Goal: Task Accomplishment & Management: Use online tool/utility

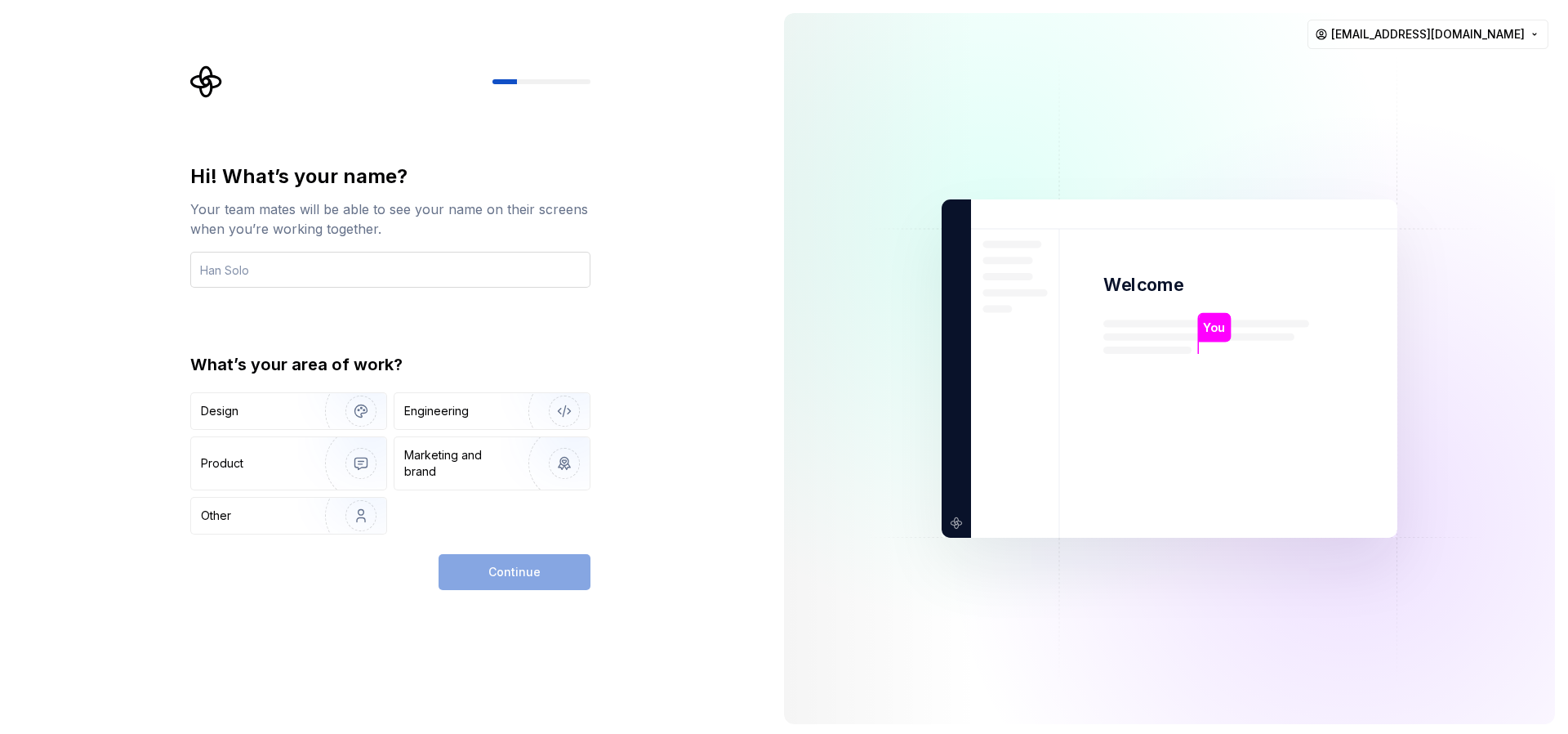
click at [251, 272] on input "text" at bounding box center [390, 270] width 400 height 36
click at [366, 262] on input "text" at bounding box center [390, 270] width 400 height 36
drag, startPoint x: 448, startPoint y: 411, endPoint x: 453, endPoint y: 421, distance: 11.2
click at [448, 411] on div "Engineering" at bounding box center [436, 411] width 64 height 16
click at [499, 563] on div "Continue" at bounding box center [514, 572] width 152 height 36
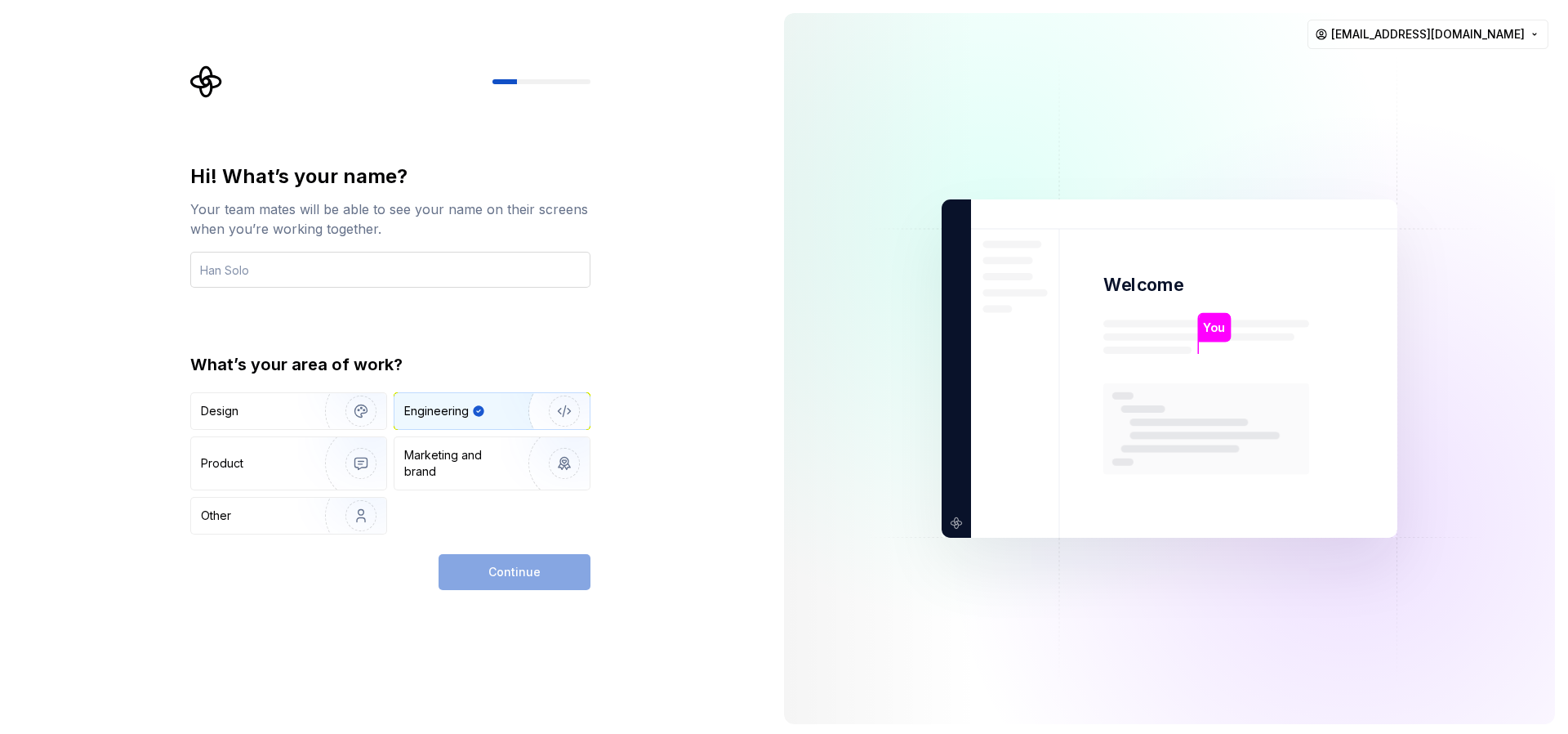
click at [240, 268] on input "text" at bounding box center [390, 270] width 400 height 36
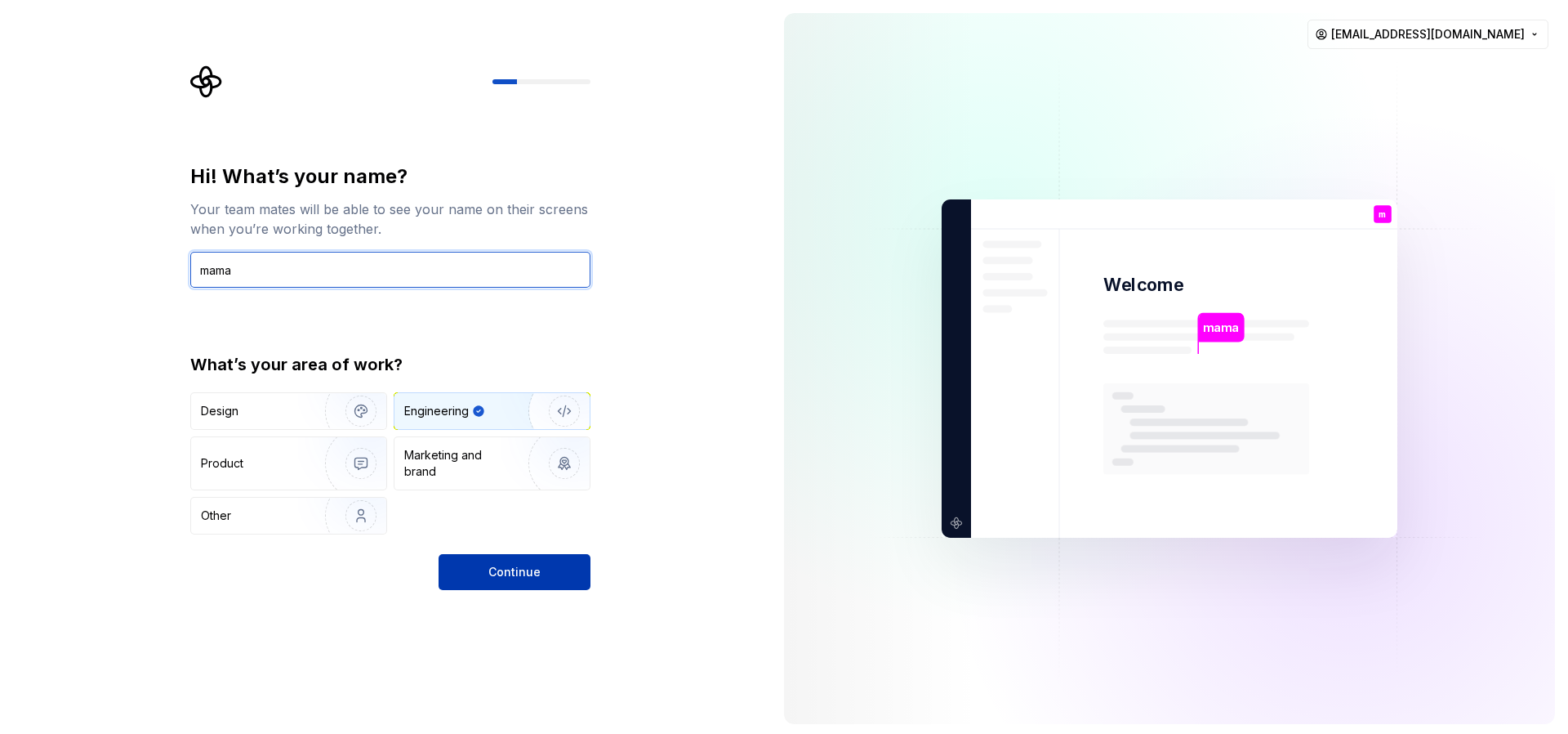
type input "mama"
click at [524, 580] on span "Continue" at bounding box center [515, 572] width 53 height 16
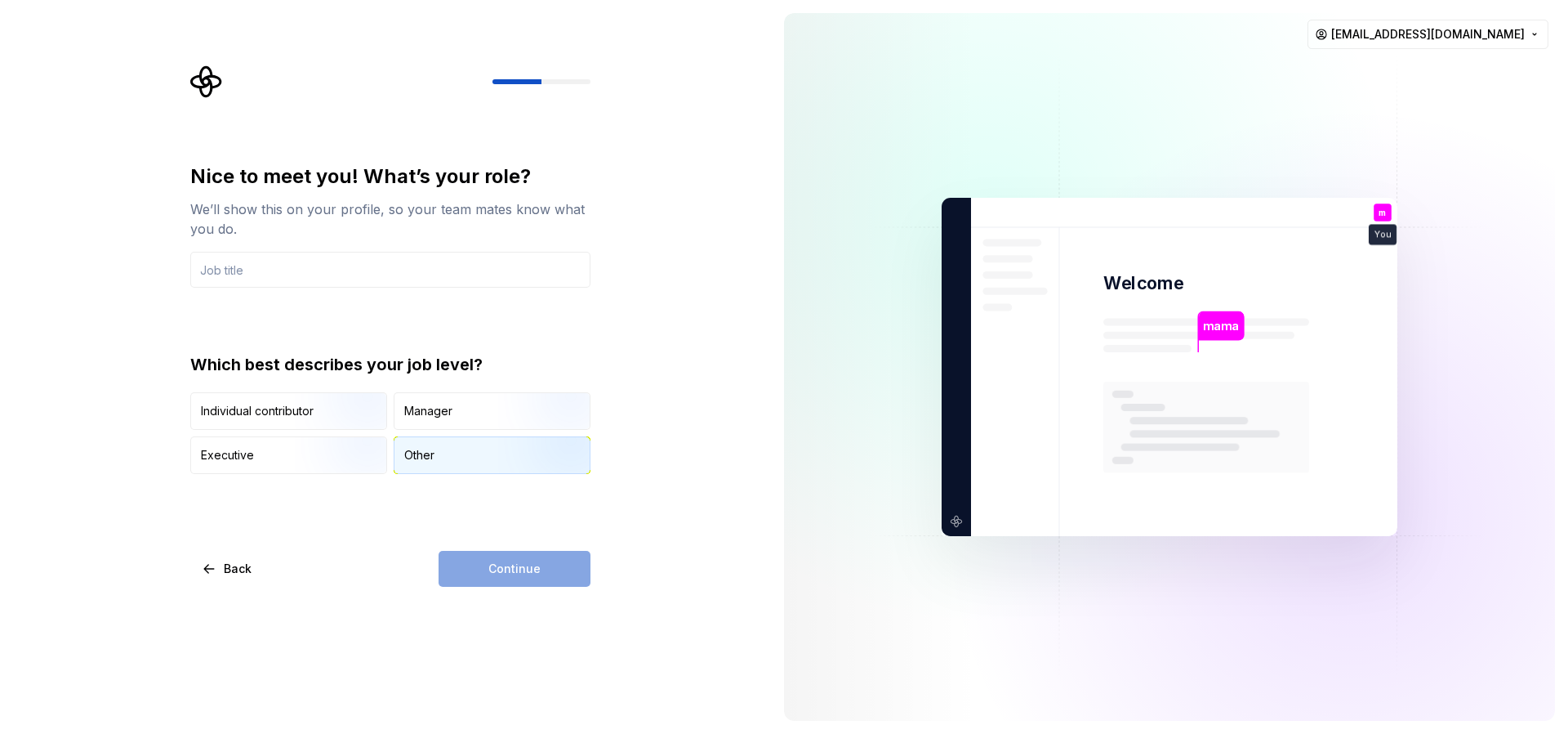
click at [408, 470] on div "Other" at bounding box center [491, 455] width 195 height 36
click at [279, 272] on input "text" at bounding box center [390, 270] width 400 height 36
drag, startPoint x: 334, startPoint y: 312, endPoint x: 447, endPoint y: 414, distance: 152.2
click at [335, 312] on div "Nice to meet you! What’s your role? We’ll show this on your profile, so your te…" at bounding box center [390, 319] width 400 height 311
click at [463, 458] on div "Other" at bounding box center [491, 455] width 195 height 36
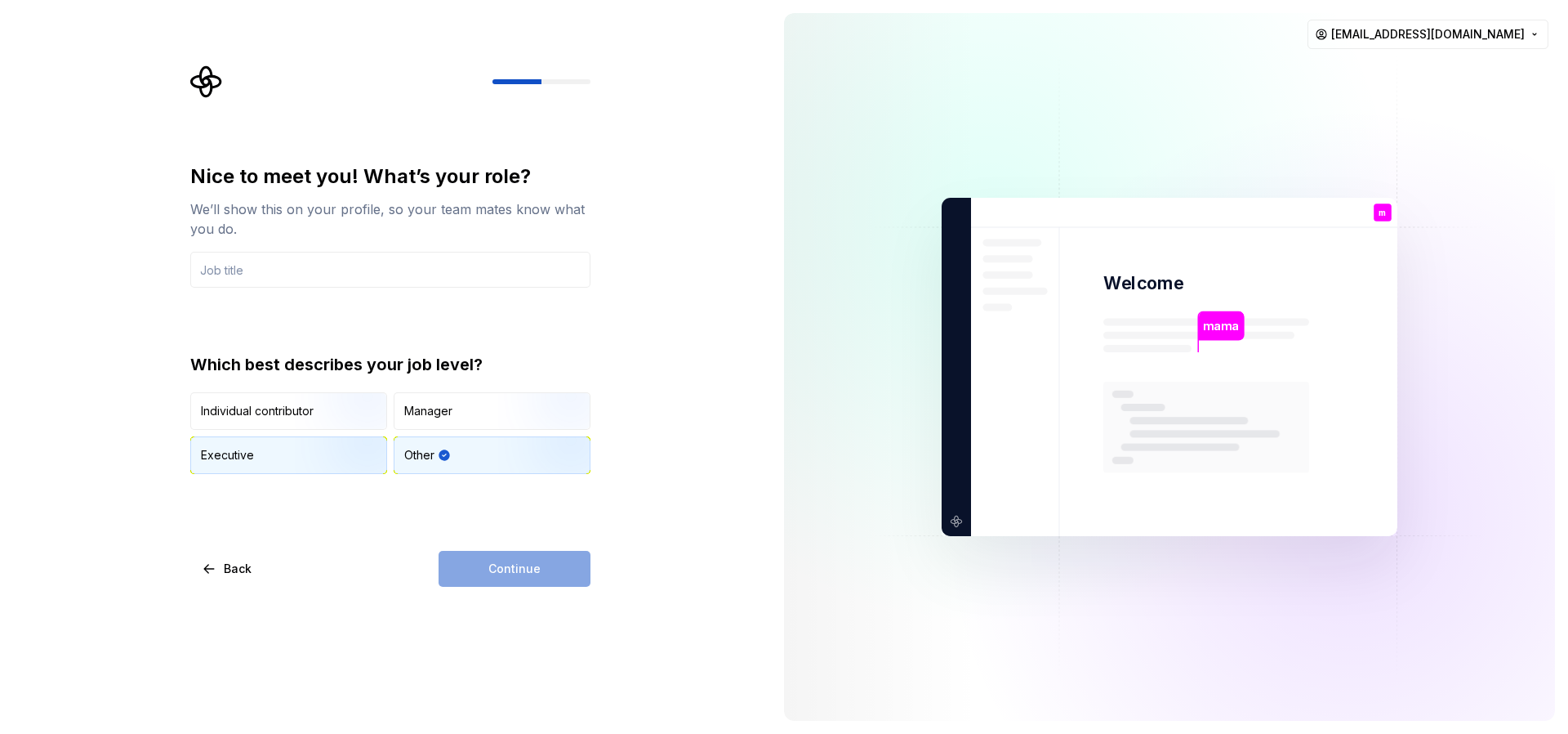
drag, startPoint x: 275, startPoint y: 465, endPoint x: 281, endPoint y: 447, distance: 19.0
click at [275, 465] on div "Executive" at bounding box center [288, 455] width 195 height 36
drag, startPoint x: 281, startPoint y: 422, endPoint x: 557, endPoint y: 423, distance: 276.0
click at [281, 422] on div "Individual contributor" at bounding box center [288, 412] width 195 height 36
click at [402, 443] on div "Other" at bounding box center [491, 455] width 195 height 36
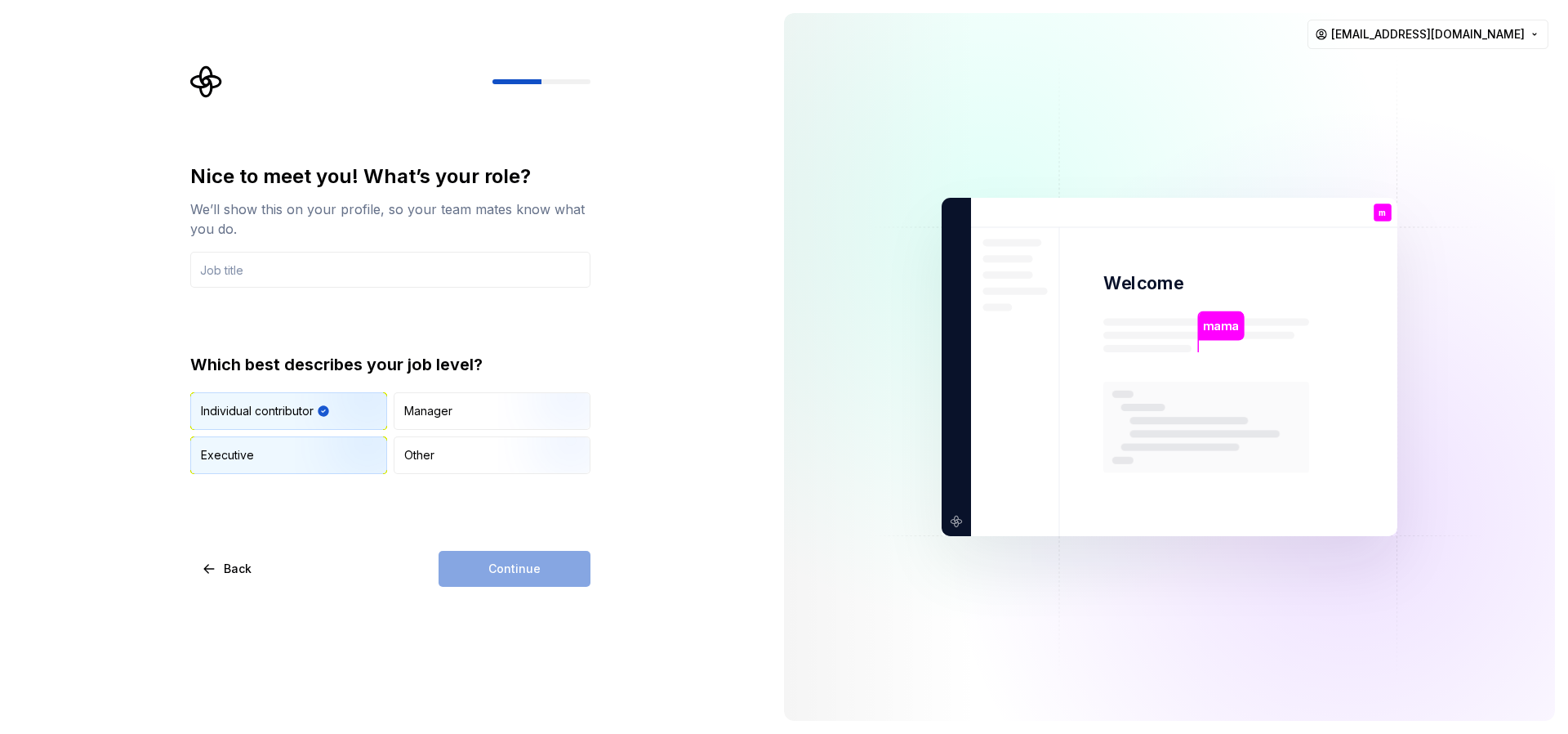
click at [337, 454] on img "button" at bounding box center [347, 475] width 104 height 110
click at [311, 414] on img "button" at bounding box center [347, 431] width 104 height 110
click at [466, 466] on div "Other" at bounding box center [491, 455] width 195 height 36
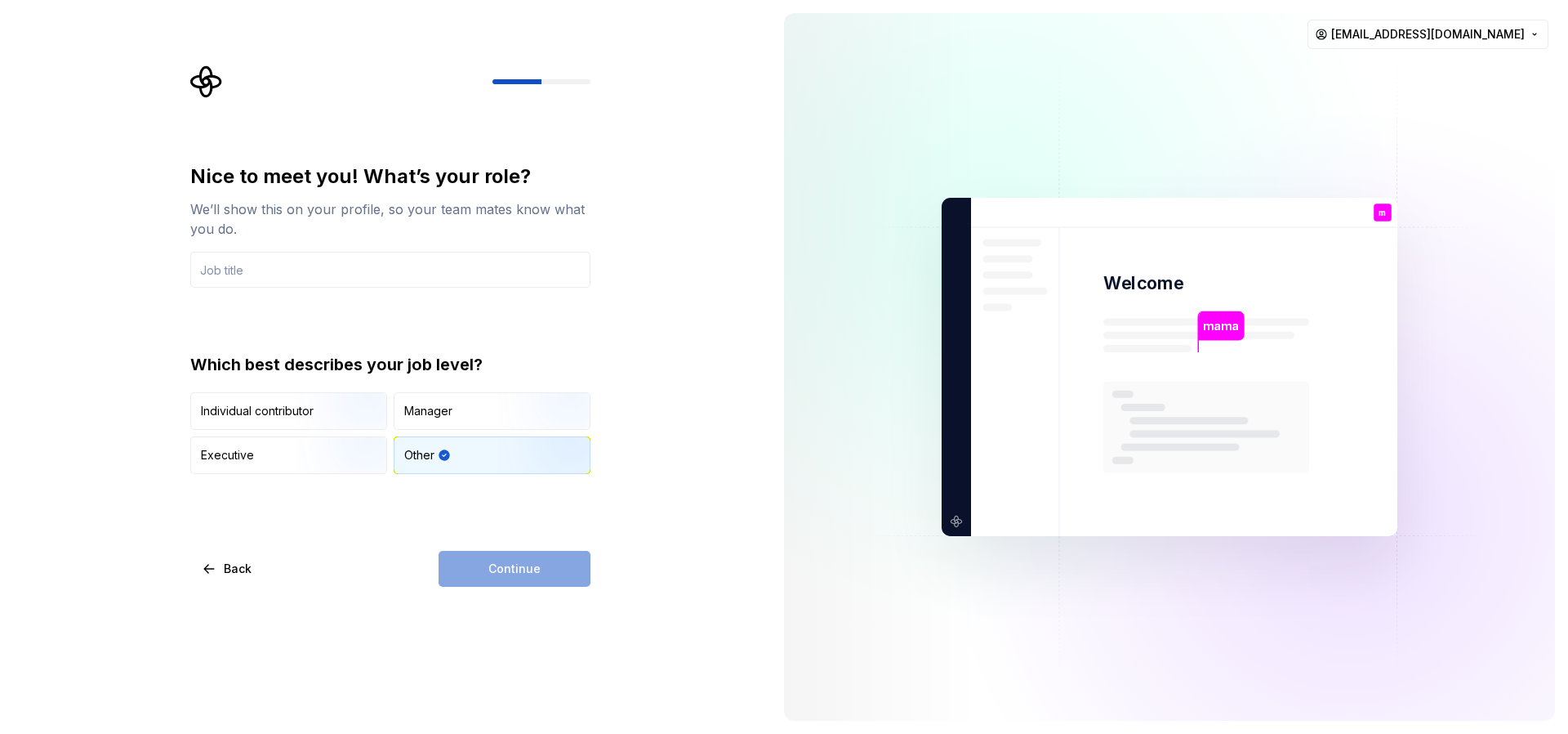
drag, startPoint x: 444, startPoint y: 427, endPoint x: 440, endPoint y: 441, distance: 14.6
click at [443, 430] on div "Individual contributor Manager Executive Other" at bounding box center [390, 433] width 400 height 82
click at [438, 457] on icon "button" at bounding box center [444, 455] width 13 height 13
click at [291, 265] on input "text" at bounding box center [390, 270] width 400 height 36
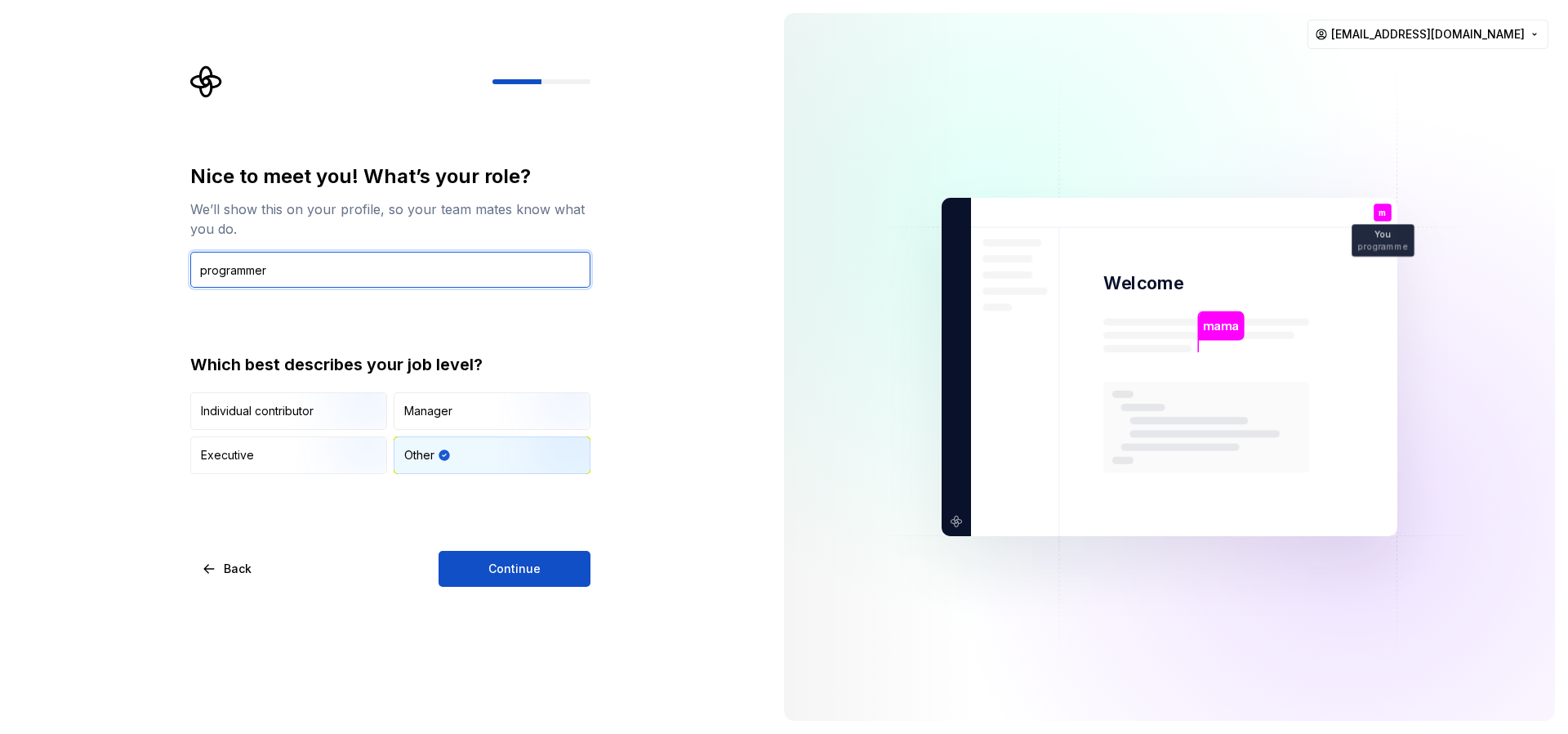
type input "programmer"
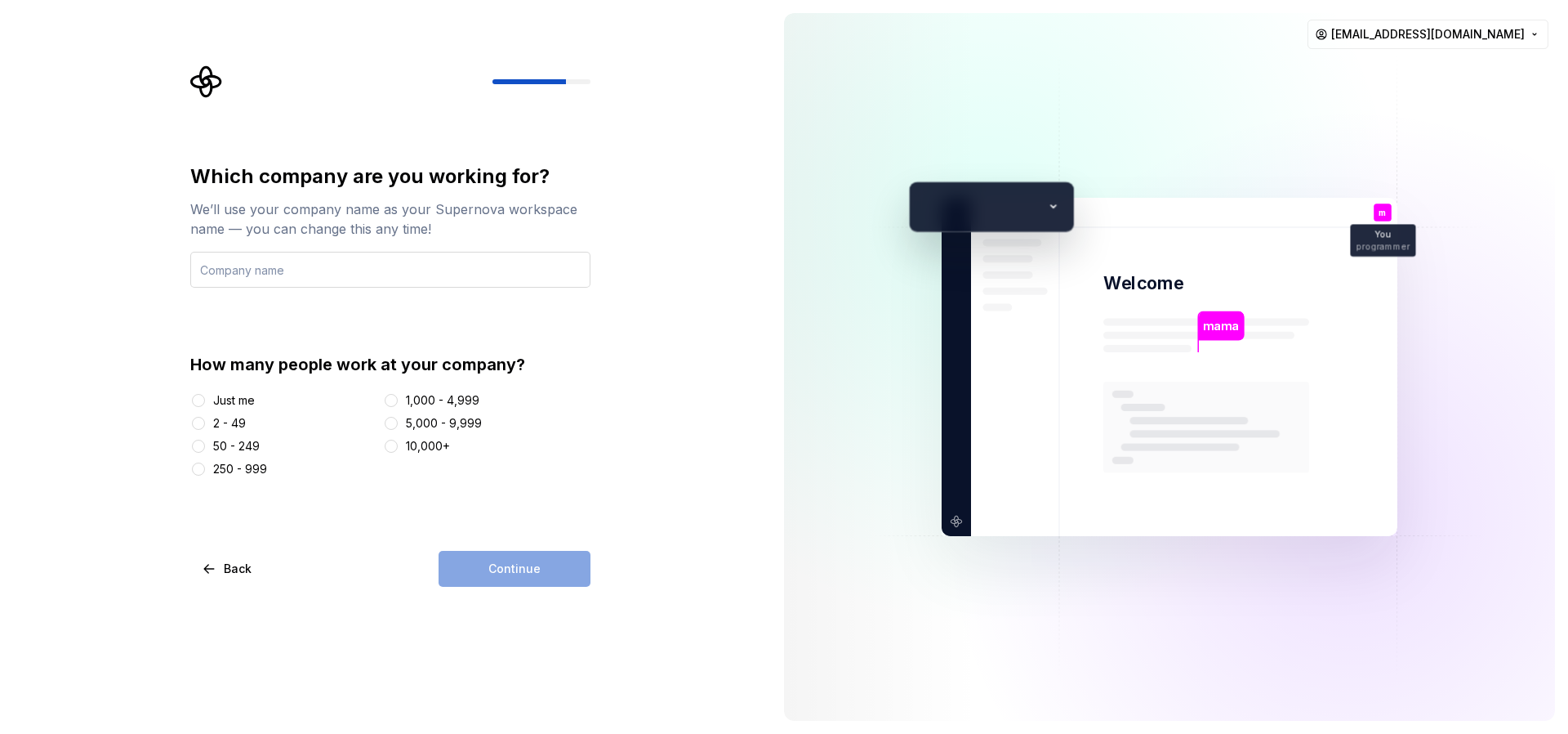
click at [332, 273] on input "text" at bounding box center [390, 270] width 400 height 36
type input "-"
click at [215, 409] on div "Just me 2 - 49 50 - 249 250 - 999 1,000 - 4,999 5,000 - 9,999 10,000+" at bounding box center [390, 435] width 400 height 85
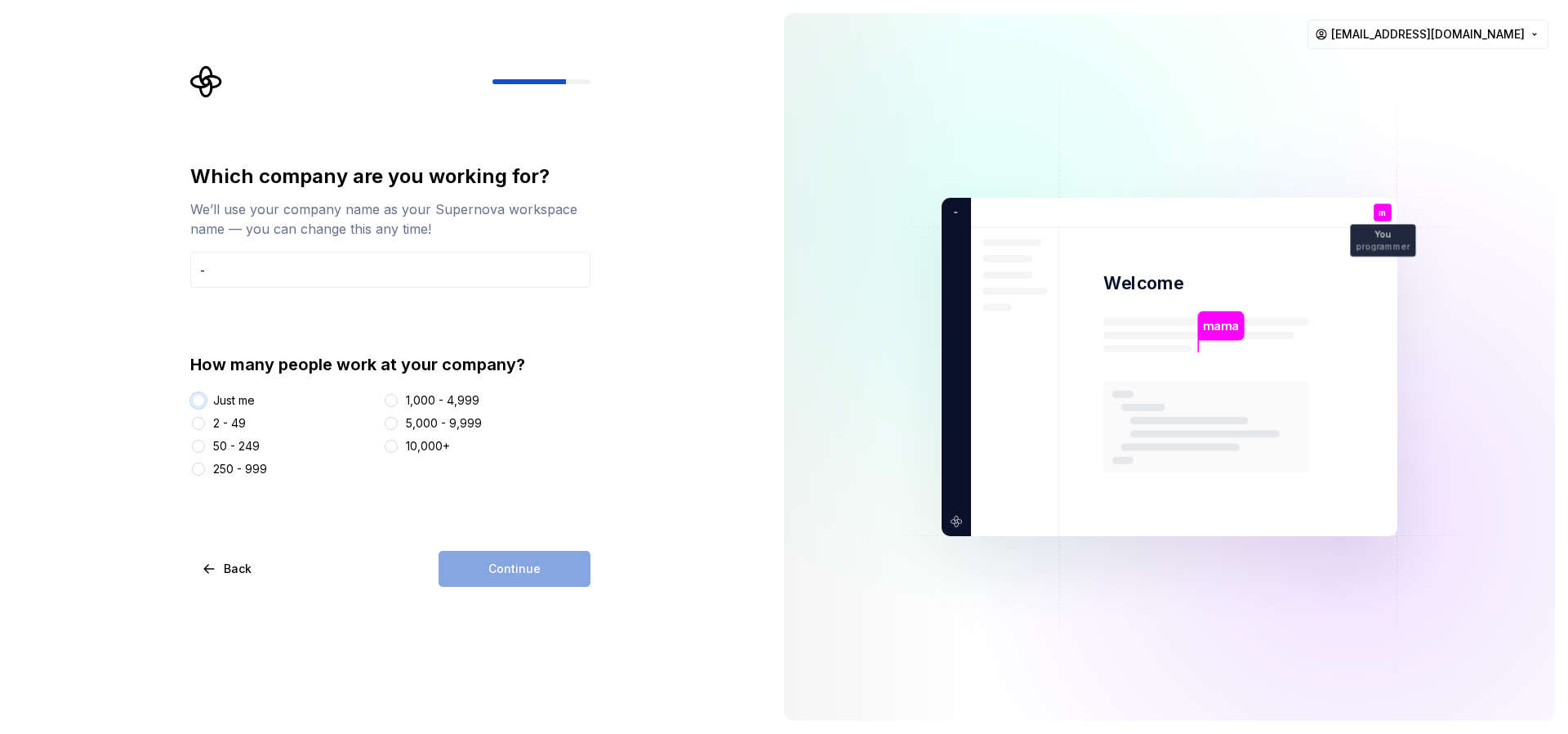
drag, startPoint x: 201, startPoint y: 403, endPoint x: 212, endPoint y: 411, distance: 13.6
click at [202, 403] on button "Just me" at bounding box center [198, 401] width 13 height 13
click at [537, 554] on button "Continue" at bounding box center [514, 569] width 152 height 36
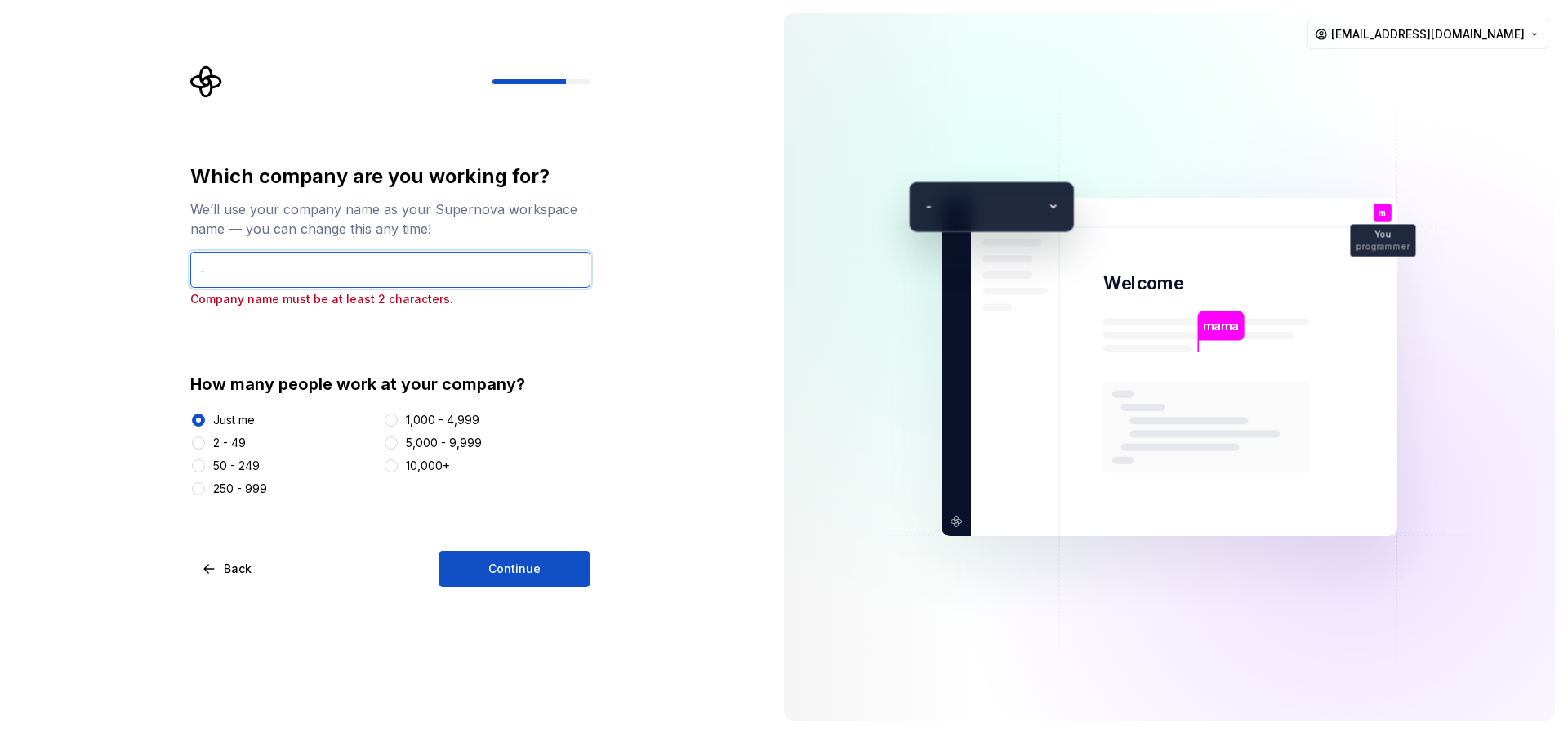
click at [237, 283] on input "-" at bounding box center [390, 270] width 400 height 36
type input "ttt"
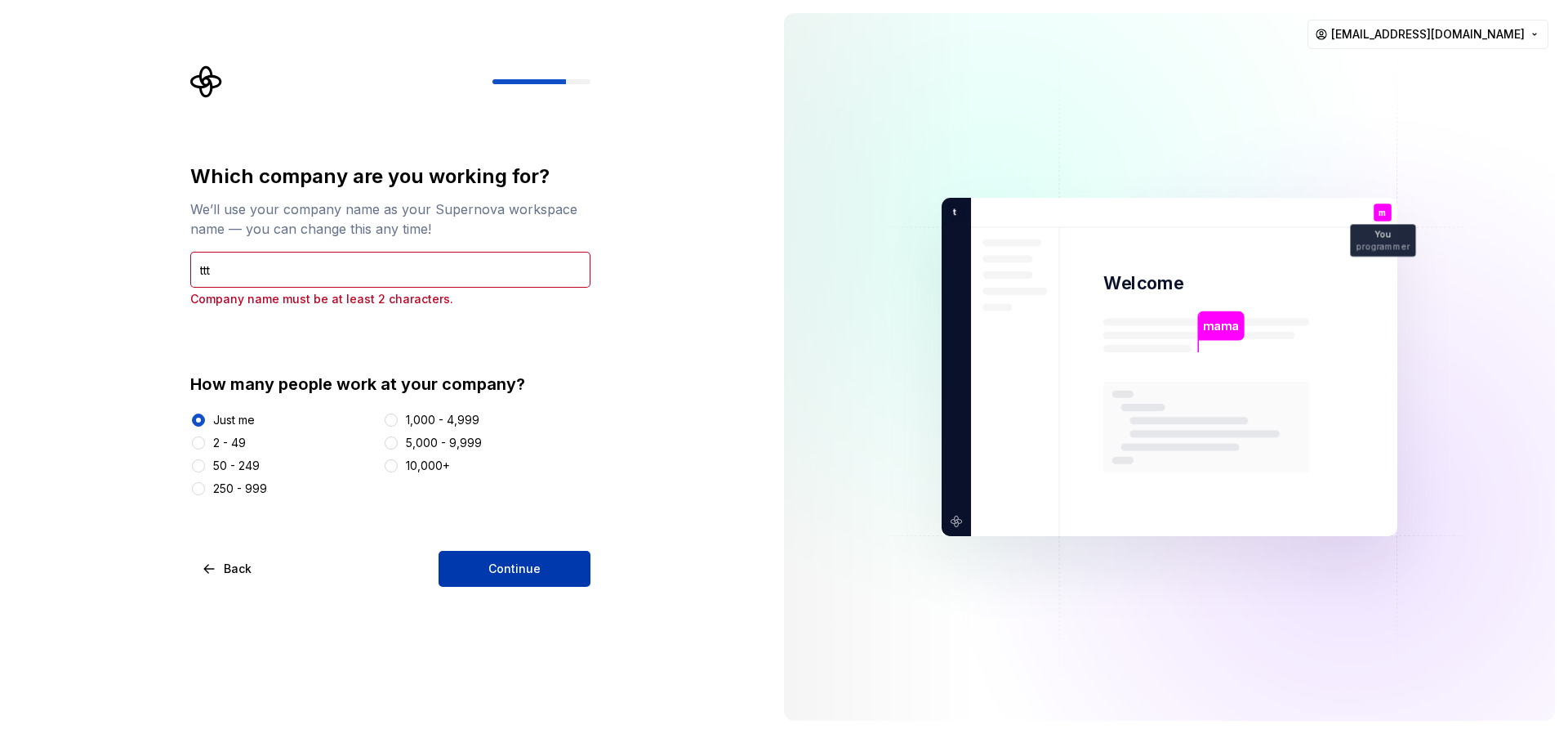
click at [540, 560] on button "Continue" at bounding box center [514, 569] width 152 height 36
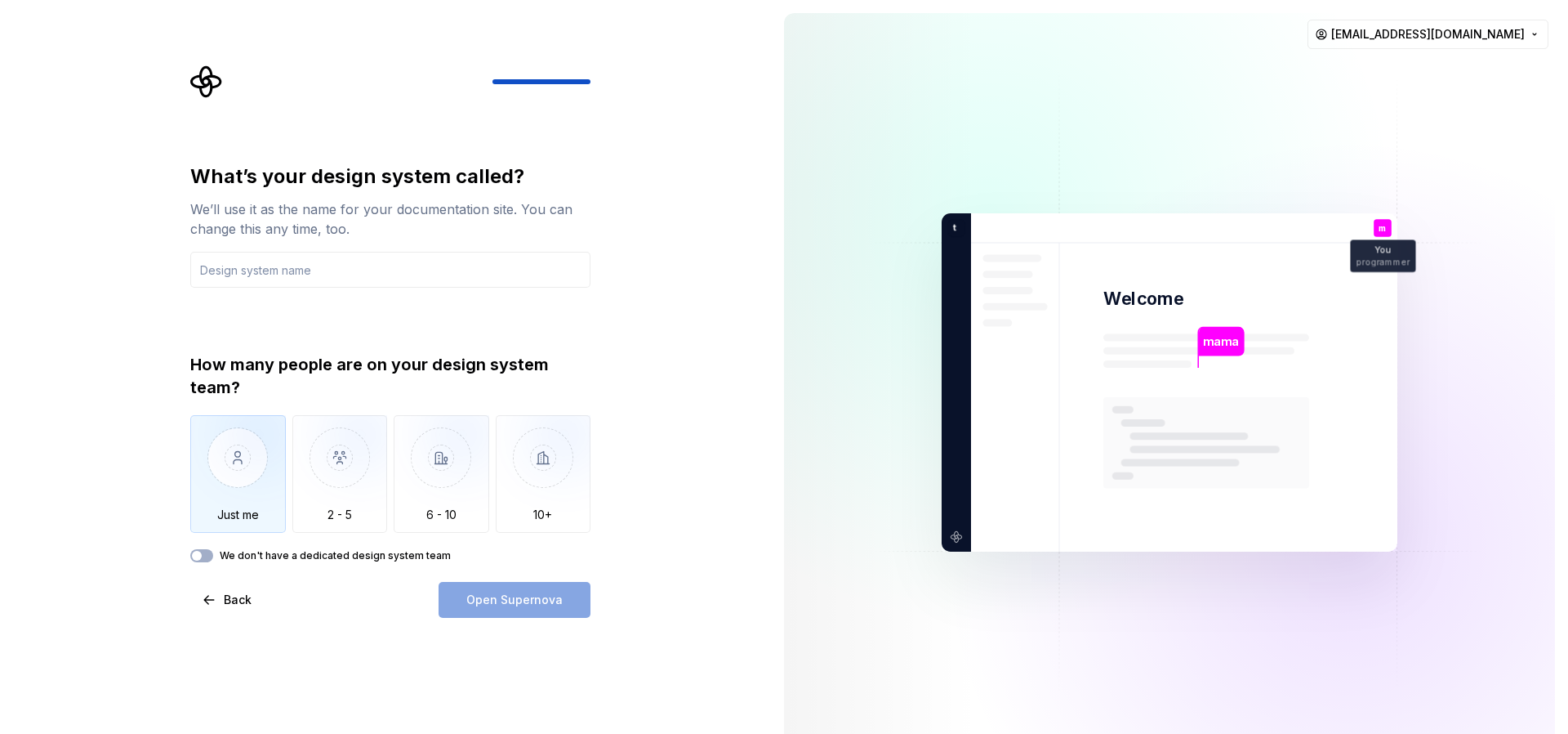
click at [262, 482] on img "button" at bounding box center [238, 470] width 95 height 110
click at [504, 597] on div "Open Supernova" at bounding box center [514, 600] width 152 height 36
click at [185, 554] on div "What’s your design system called? We’ll use it as the name for your documentati…" at bounding box center [395, 342] width 429 height 552
click at [198, 557] on span "button" at bounding box center [196, 555] width 10 height 10
click at [195, 561] on div "What’s your design system called? We’ll use it as the name for your documentati…" at bounding box center [390, 391] width 400 height 454
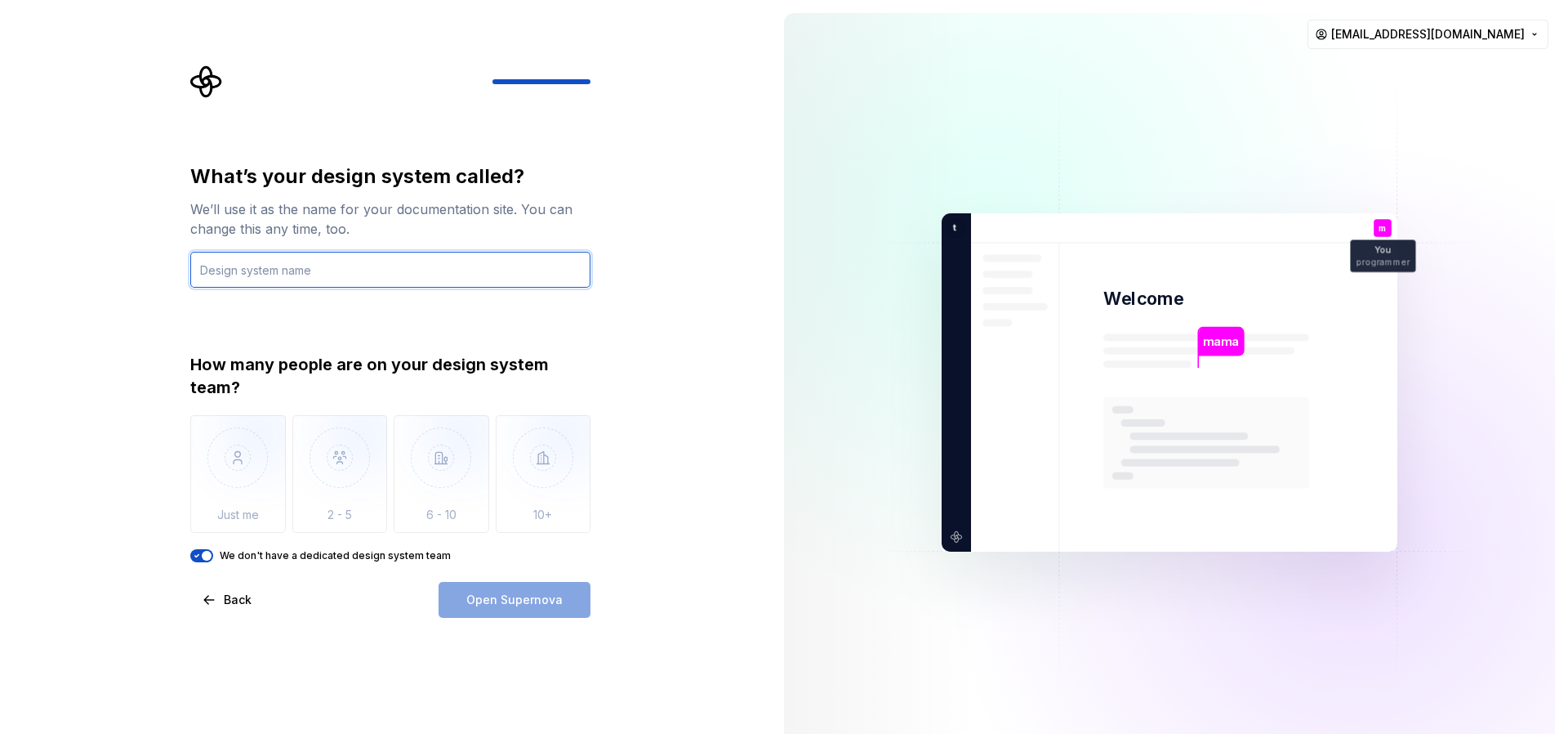
drag, startPoint x: 315, startPoint y: 277, endPoint x: 477, endPoint y: 387, distance: 195.8
click at [316, 277] on input "text" at bounding box center [390, 270] width 400 height 36
type input "test"
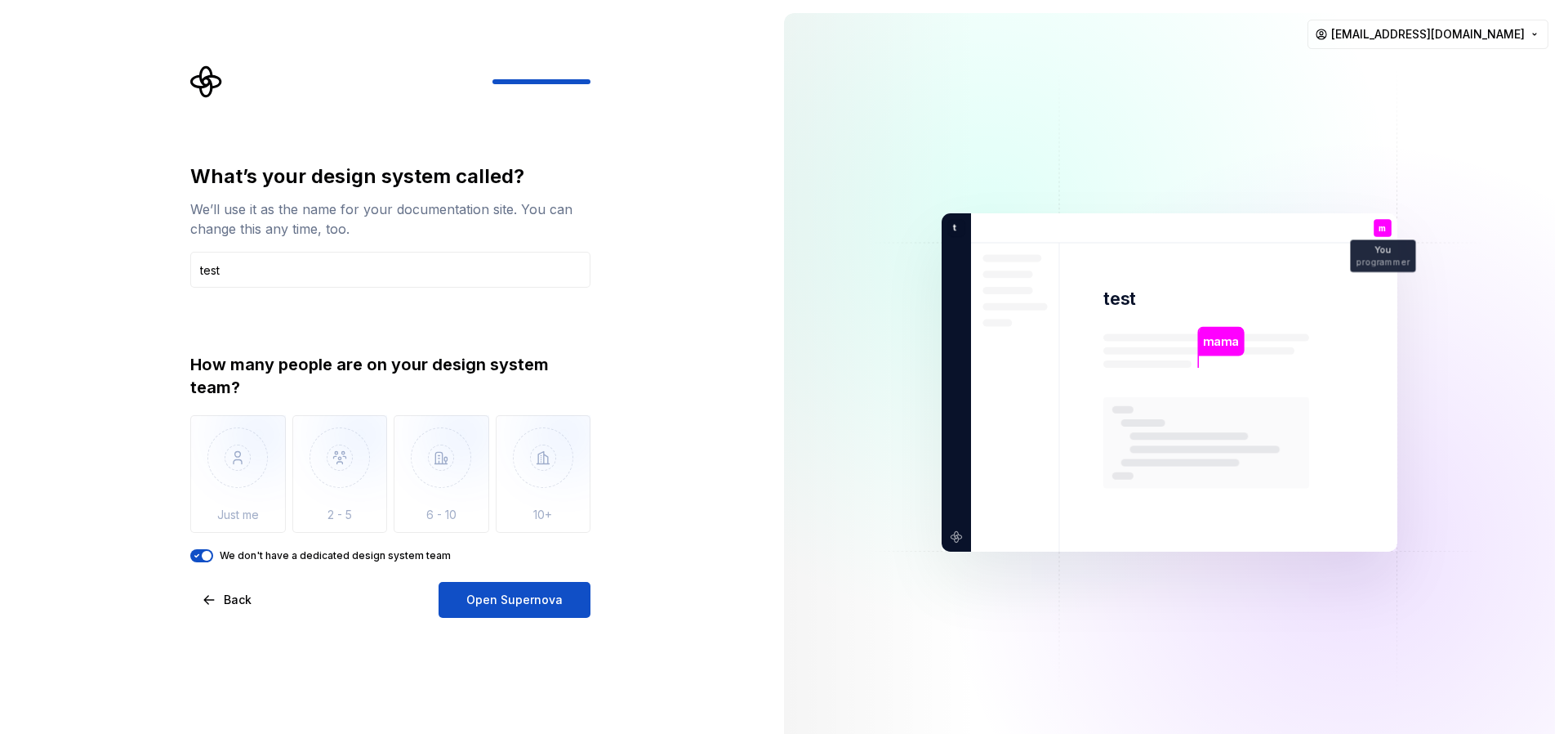
click at [548, 597] on span "Open Supernova" at bounding box center [515, 600] width 96 height 16
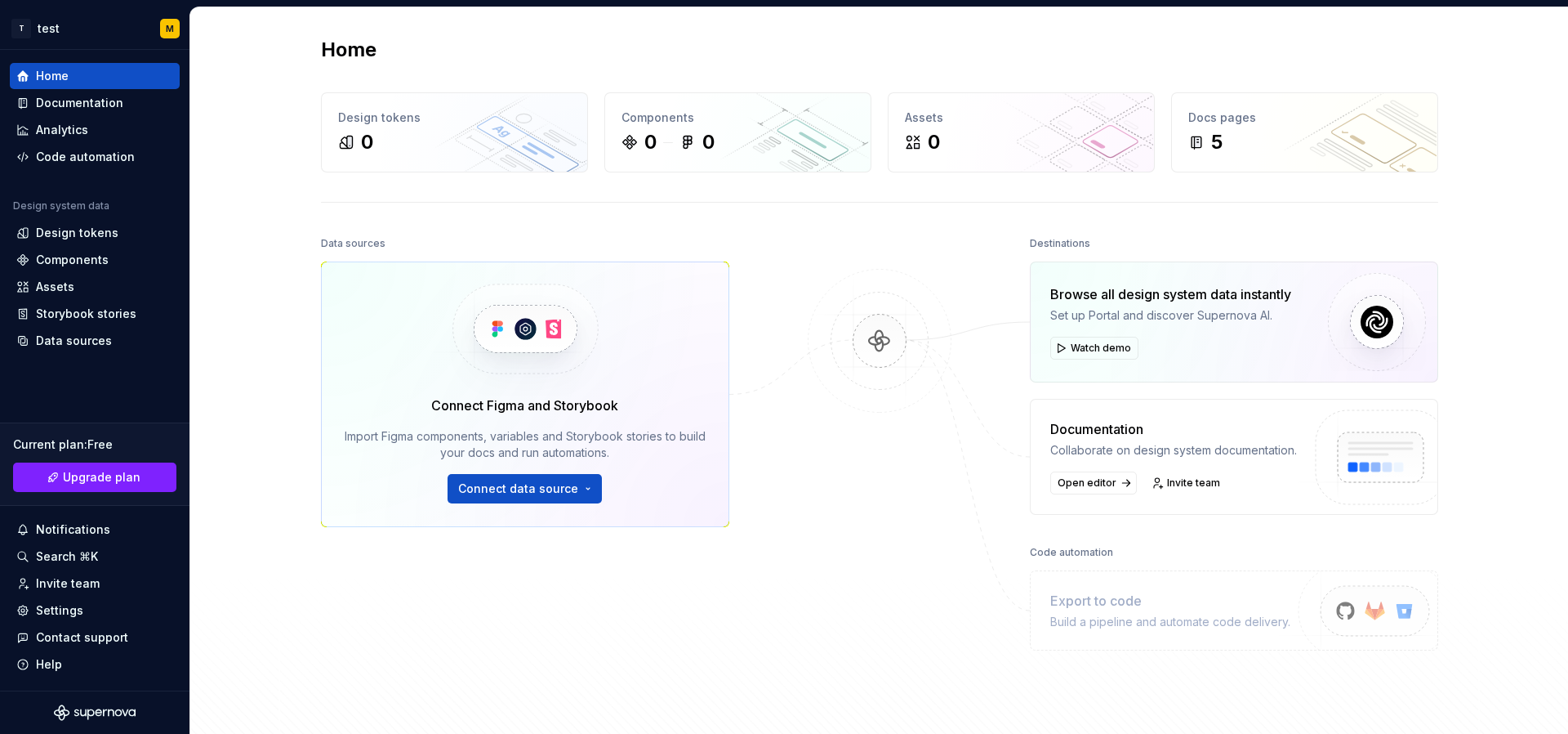
click at [901, 622] on div at bounding box center [880, 451] width 163 height 441
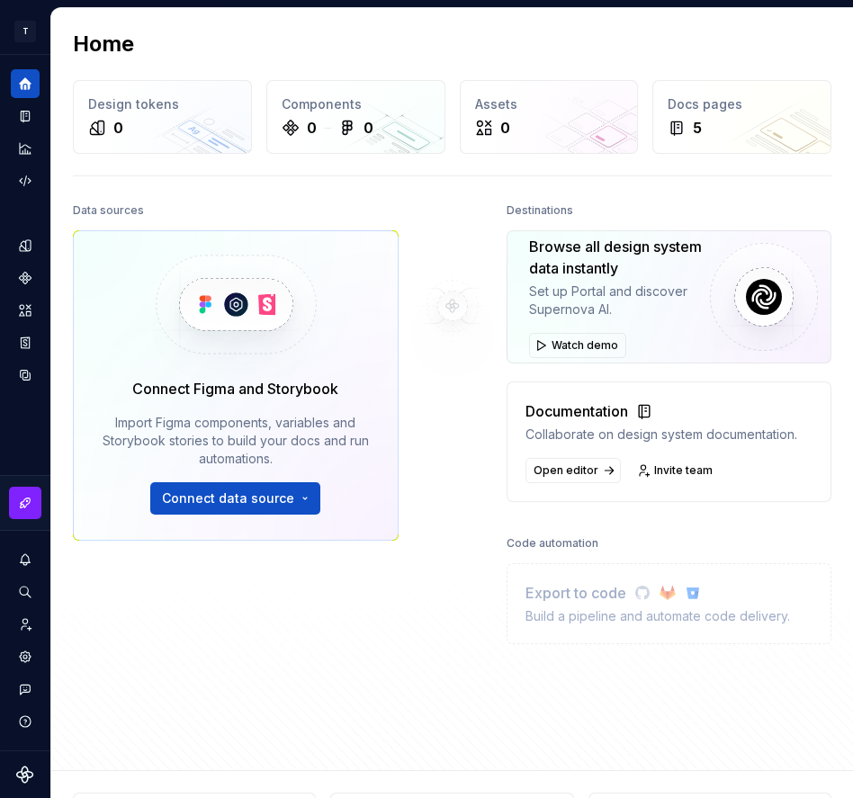
drag, startPoint x: 399, startPoint y: 620, endPoint x: 361, endPoint y: 605, distance: 41.3
click at [398, 621] on div at bounding box center [452, 437] width 108 height 479
click at [243, 508] on button "Connect data source" at bounding box center [235, 498] width 170 height 32
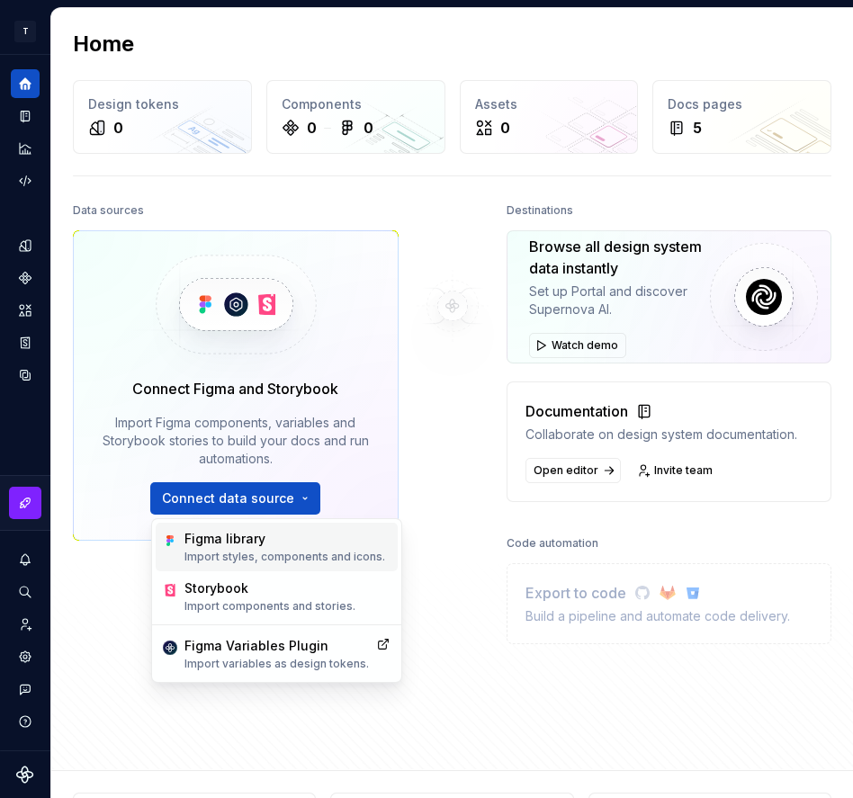
click at [234, 531] on div "Figma library" at bounding box center [284, 539] width 201 height 18
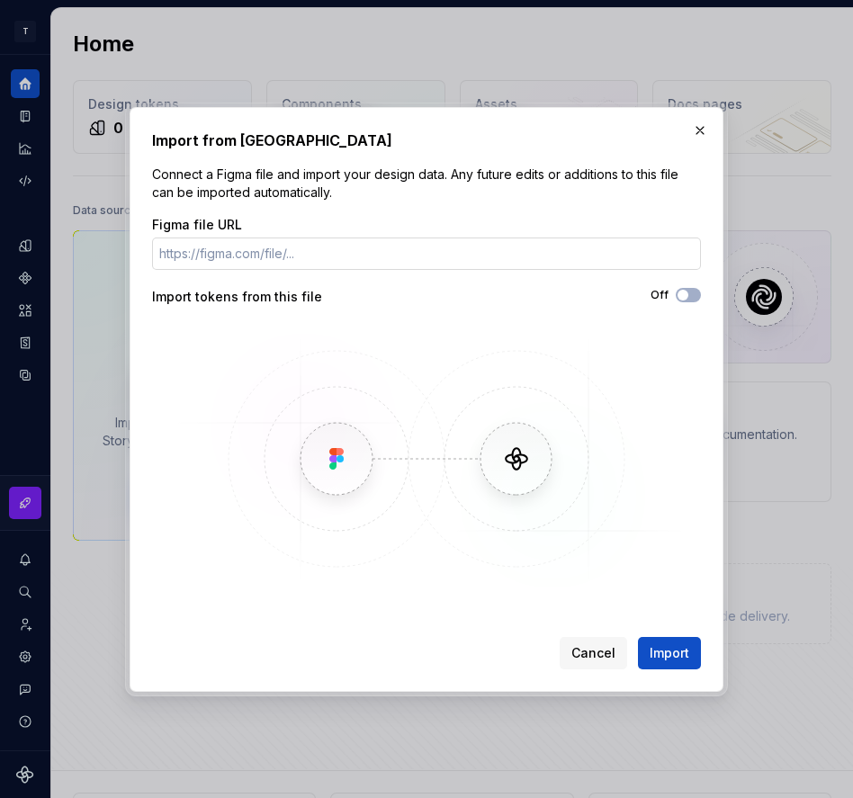
click at [248, 253] on input "Figma file URL" at bounding box center [426, 253] width 549 height 32
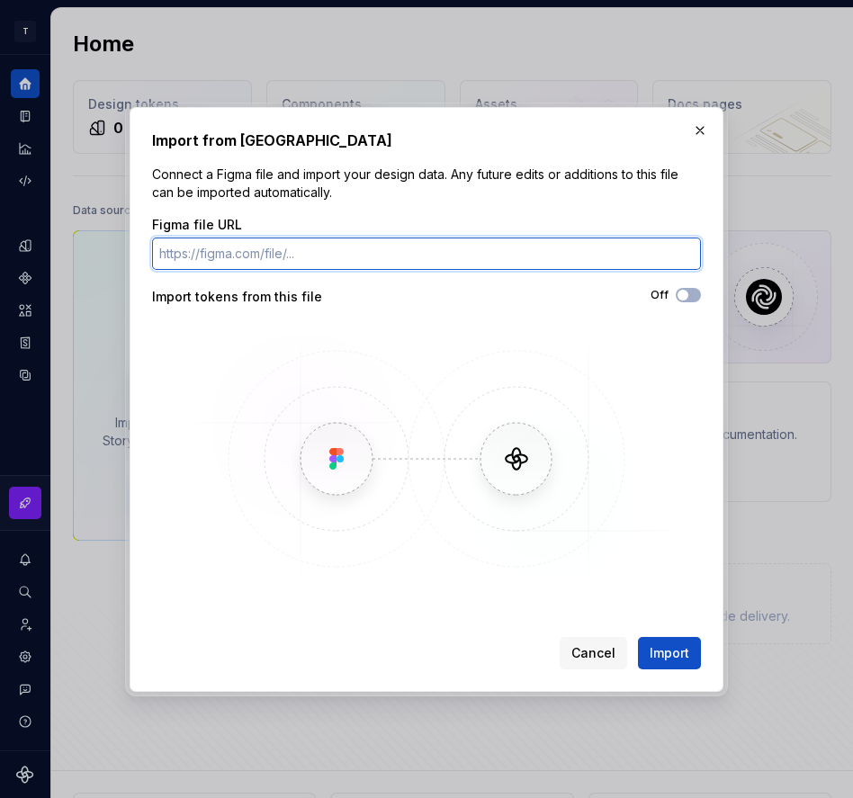
click at [390, 258] on input "Figma file URL" at bounding box center [426, 253] width 549 height 32
paste input "[URL][DOMAIN_NAME]"
type input "[URL][DOMAIN_NAME]"
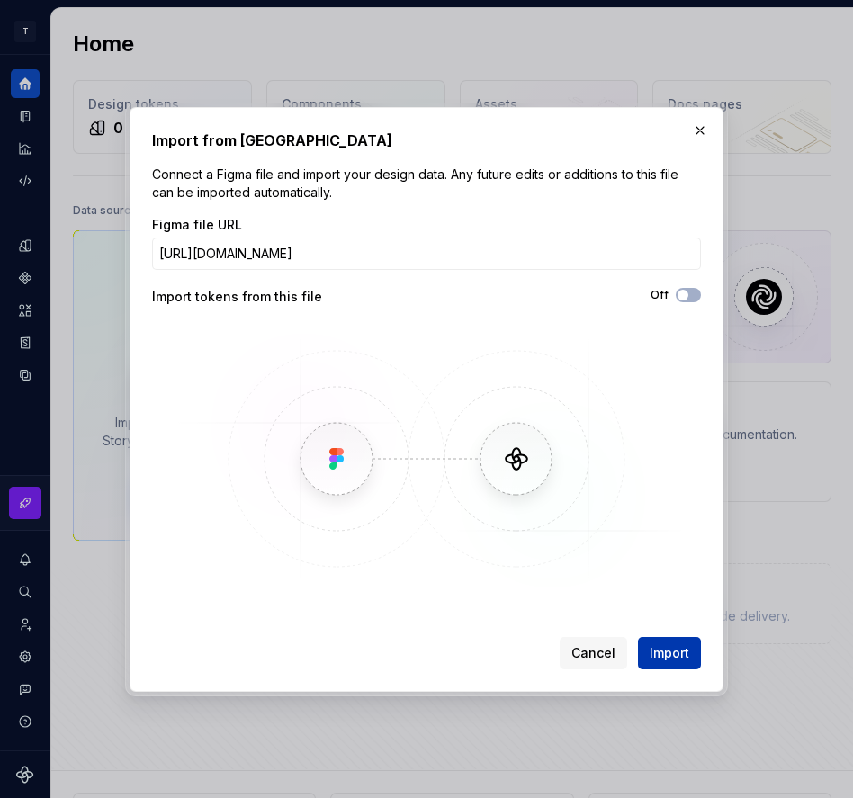
click at [678, 656] on span "Import" at bounding box center [669, 653] width 40 height 18
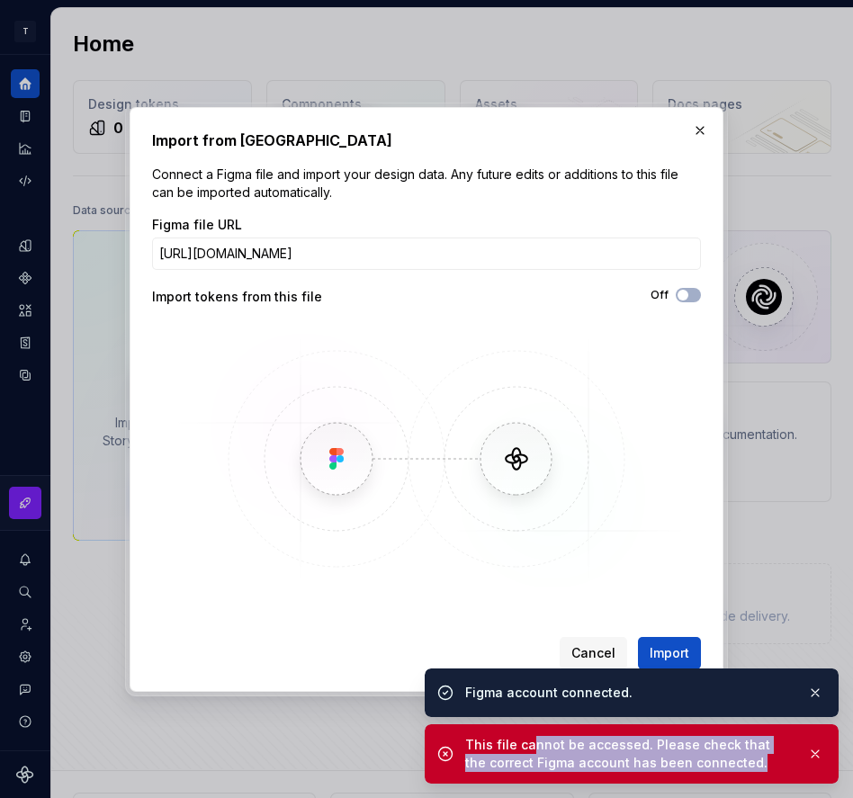
drag, startPoint x: 755, startPoint y: 768, endPoint x: 527, endPoint y: 750, distance: 228.3
click at [527, 750] on div "This file cannot be accessed. Please check that the correct Figma account has b…" at bounding box center [628, 754] width 327 height 36
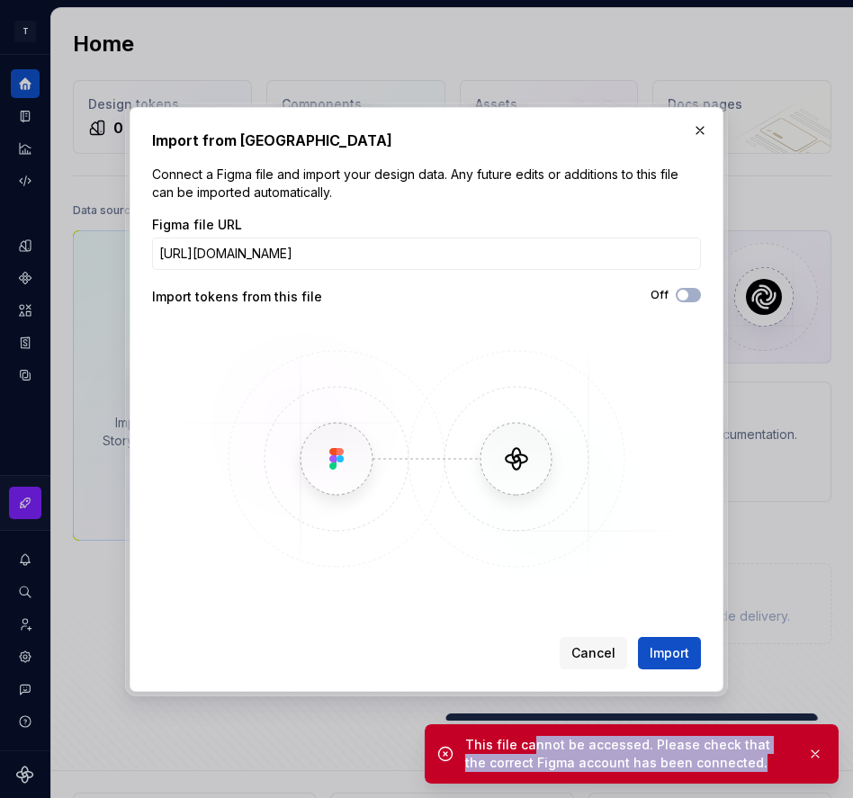
click at [772, 779] on div "This file cannot be accessed. Please check that the correct Figma account has b…" at bounding box center [632, 753] width 414 height 59
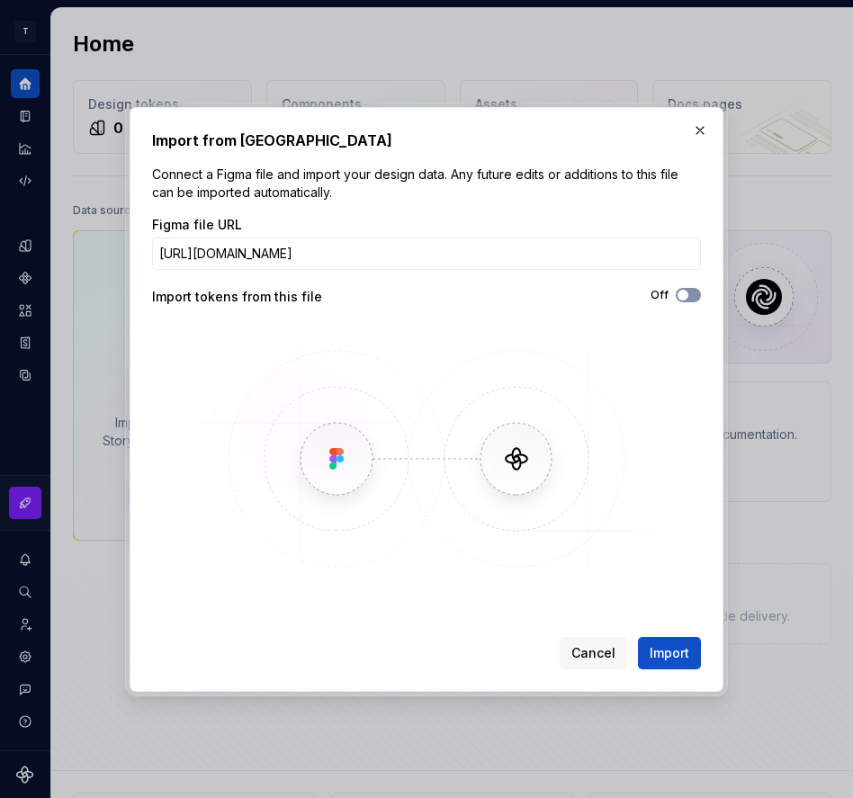
click at [690, 291] on button "Off" at bounding box center [687, 295] width 25 height 14
click at [663, 655] on span "Import" at bounding box center [669, 653] width 40 height 18
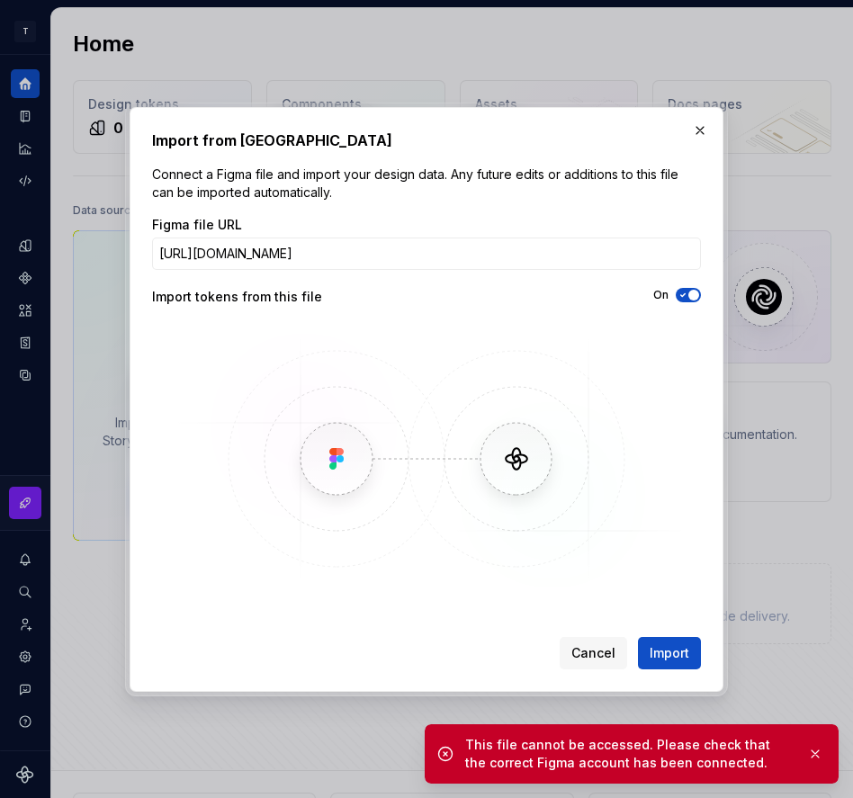
drag, startPoint x: 819, startPoint y: 756, endPoint x: 798, endPoint y: 733, distance: 31.8
click at [819, 756] on button "button" at bounding box center [814, 753] width 23 height 25
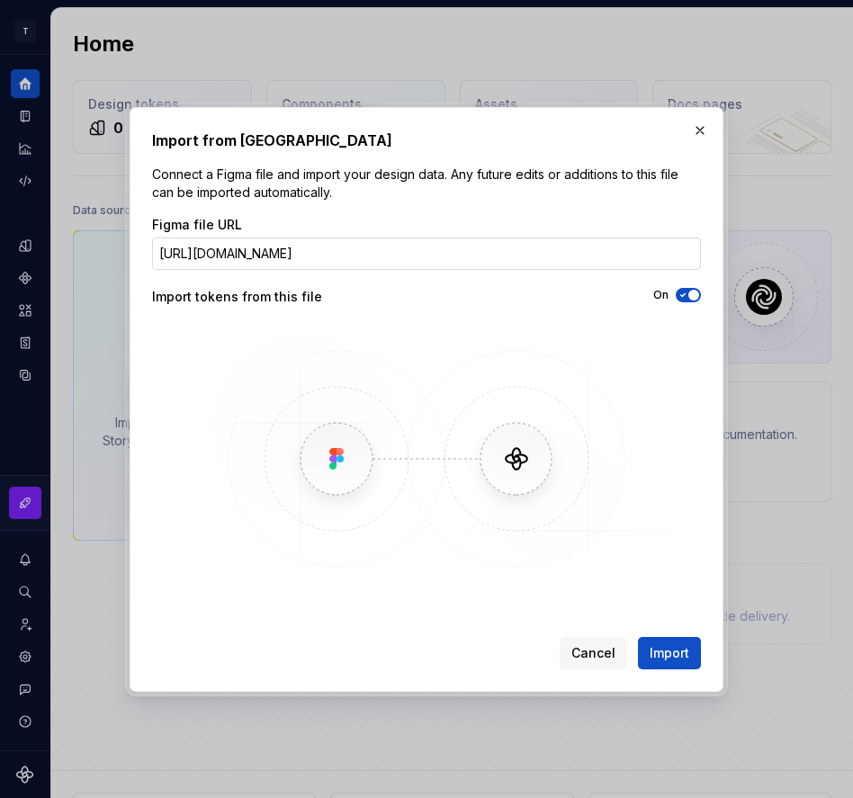
click at [326, 262] on input "[URL][DOMAIN_NAME]" at bounding box center [426, 253] width 549 height 32
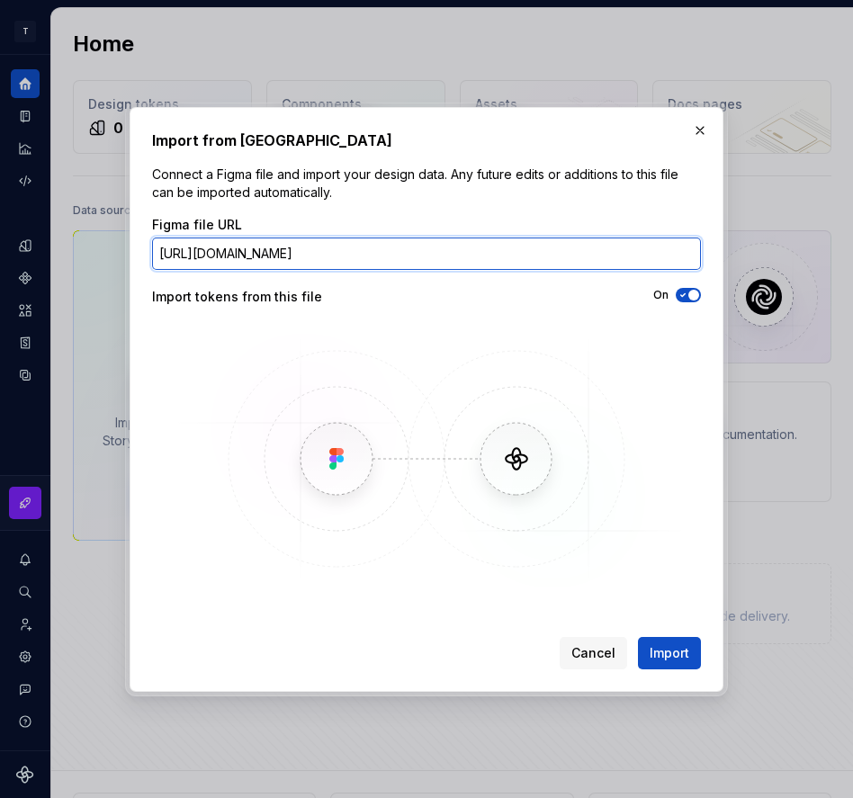
click at [326, 262] on input "[URL][DOMAIN_NAME]" at bounding box center [426, 253] width 549 height 32
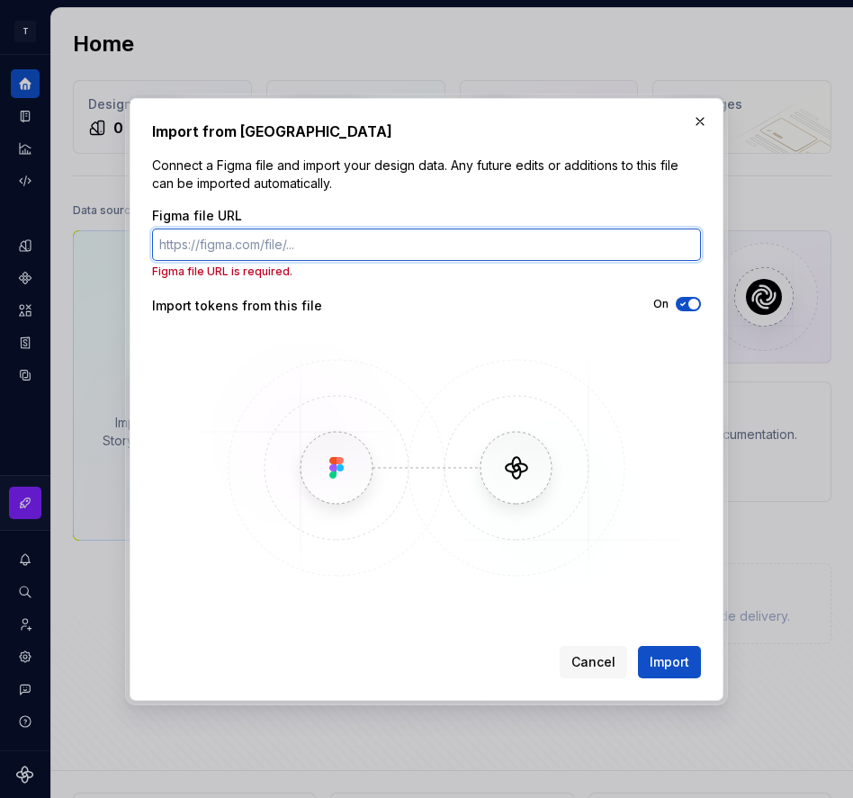
paste input "[URL][DOMAIN_NAME]"
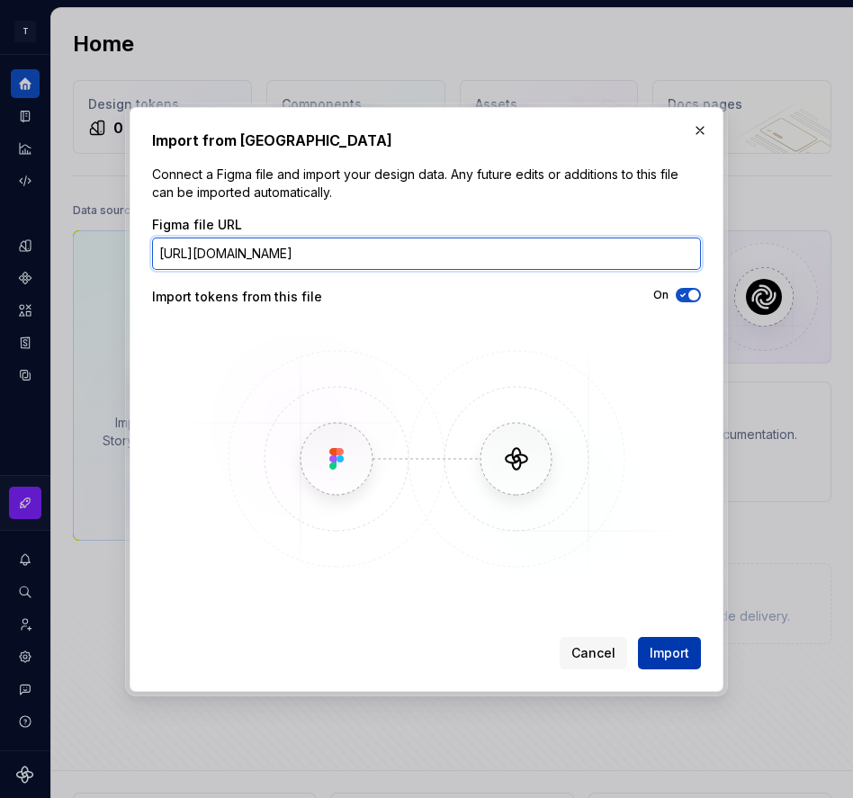
type input "[URL][DOMAIN_NAME]"
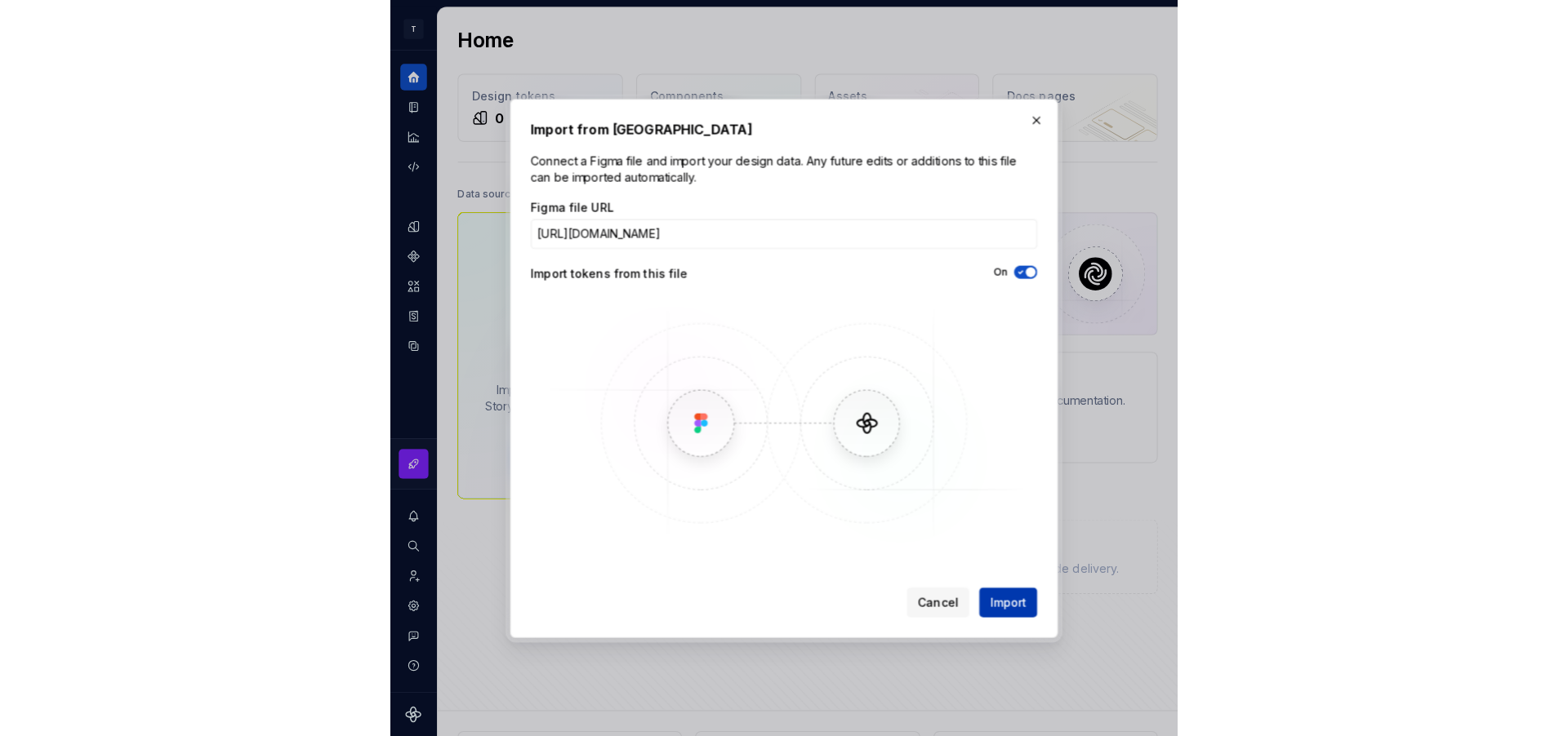
scroll to position [0, 0]
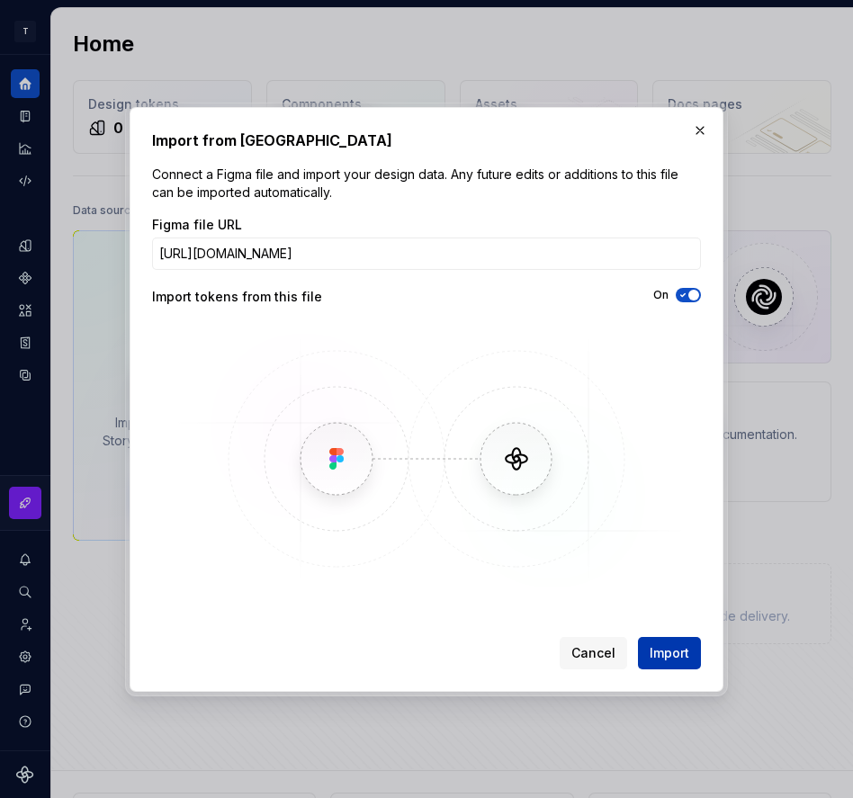
drag, startPoint x: 678, startPoint y: 657, endPoint x: 689, endPoint y: 600, distance: 57.7
click at [679, 656] on span "Import" at bounding box center [669, 653] width 40 height 18
click at [598, 657] on span "Cancel" at bounding box center [593, 653] width 44 height 18
